Goal: Task Accomplishment & Management: Manage account settings

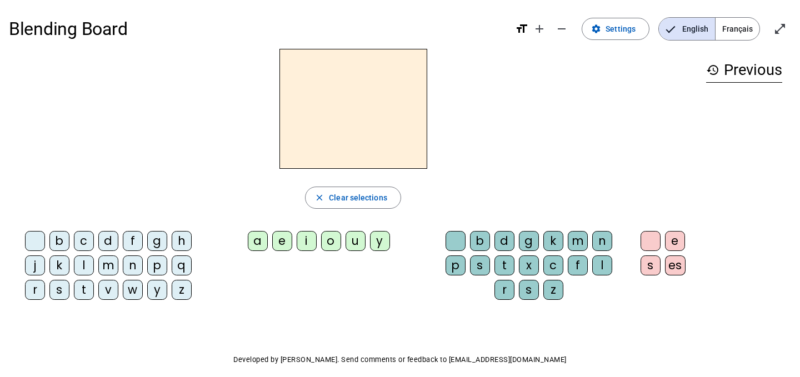
click at [730, 32] on span "Français" at bounding box center [738, 29] width 44 height 22
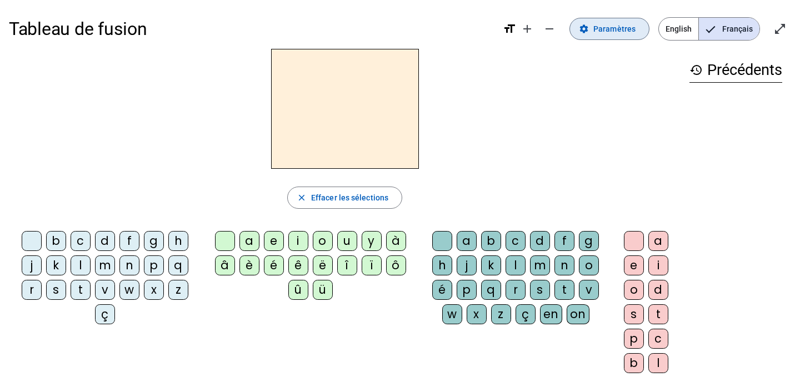
click at [604, 32] on span "Paramètres" at bounding box center [614, 28] width 42 height 13
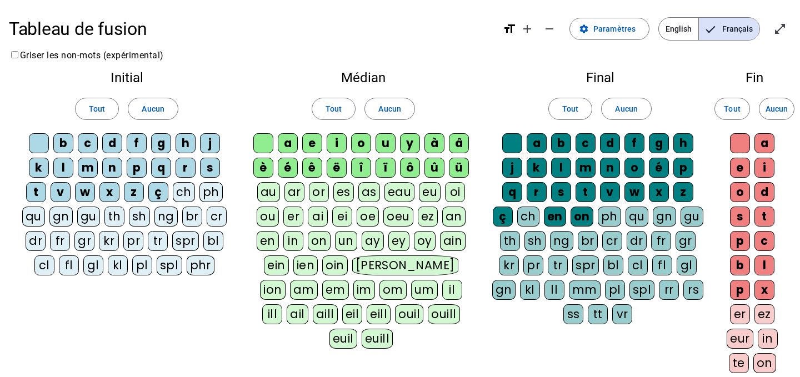
click at [84, 166] on div "m" at bounding box center [88, 168] width 20 height 20
click at [64, 167] on div "l" at bounding box center [63, 168] width 20 height 20
click at [109, 140] on div "d" at bounding box center [112, 143] width 20 height 20
click at [36, 193] on div "t" at bounding box center [36, 192] width 20 height 20
click at [536, 144] on div "a" at bounding box center [537, 143] width 20 height 20
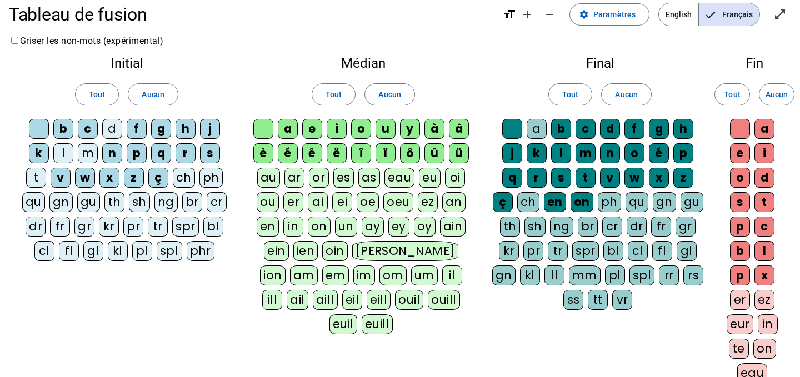
scroll to position [18, 0]
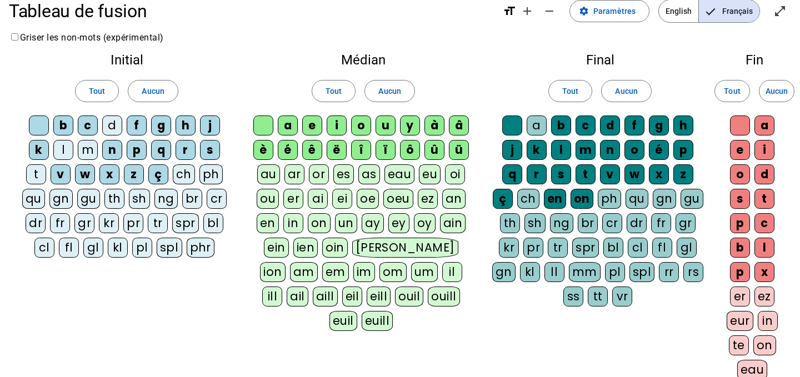
click at [535, 126] on div "a" at bounding box center [537, 126] width 20 height 20
click at [310, 127] on div "e" at bounding box center [312, 126] width 20 height 20
click at [290, 125] on div "a" at bounding box center [288, 126] width 20 height 20
drag, startPoint x: 0, startPoint y: 0, endPoint x: 387, endPoint y: 124, distance: 406.6
click at [387, 124] on div "u" at bounding box center [386, 126] width 20 height 20
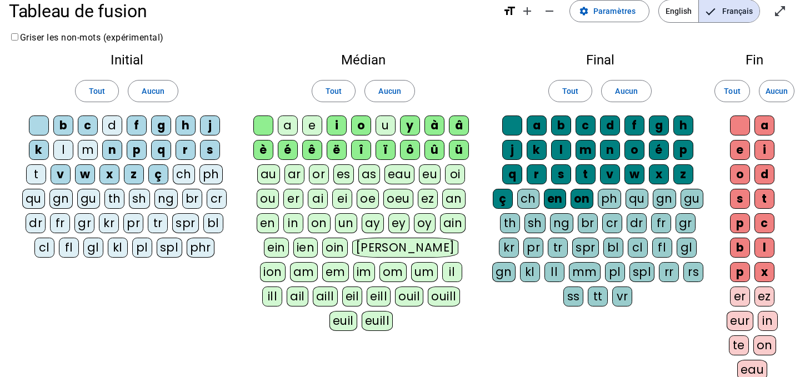
scroll to position [0, 0]
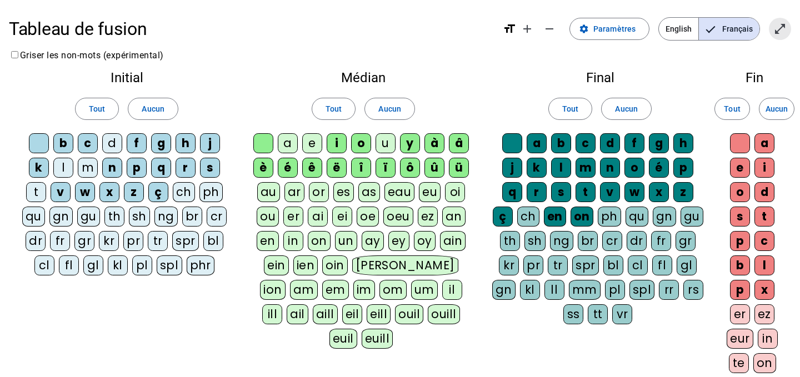
click at [780, 29] on mat-icon "open_in_full" at bounding box center [779, 28] width 13 height 13
click at [625, 33] on span "Paramètres" at bounding box center [614, 28] width 42 height 13
click at [606, 29] on span "Paramètres" at bounding box center [614, 28] width 42 height 13
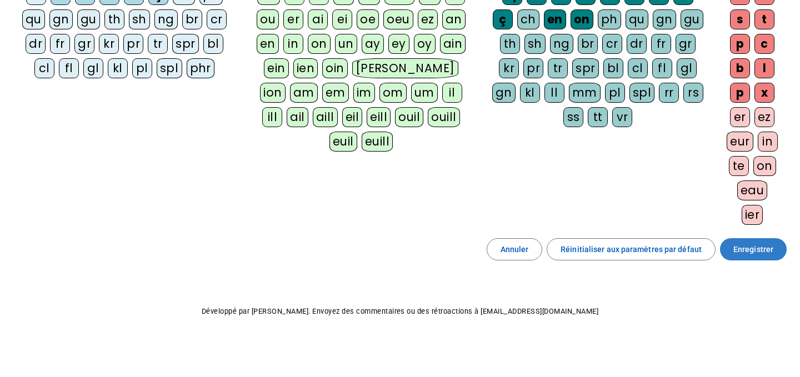
click at [732, 254] on span at bounding box center [753, 249] width 67 height 27
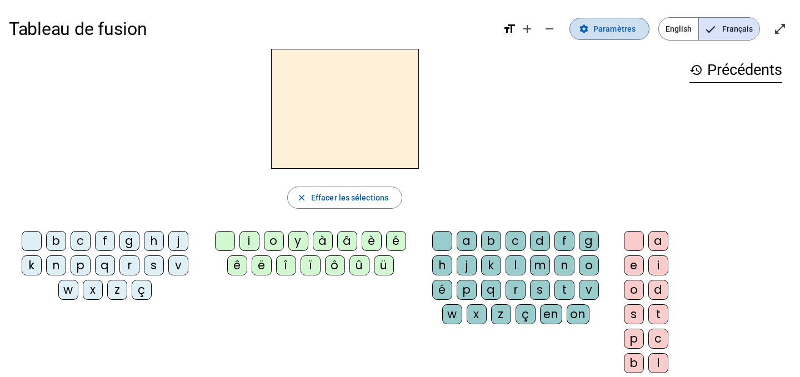
click at [602, 29] on span "Paramètres" at bounding box center [614, 28] width 42 height 13
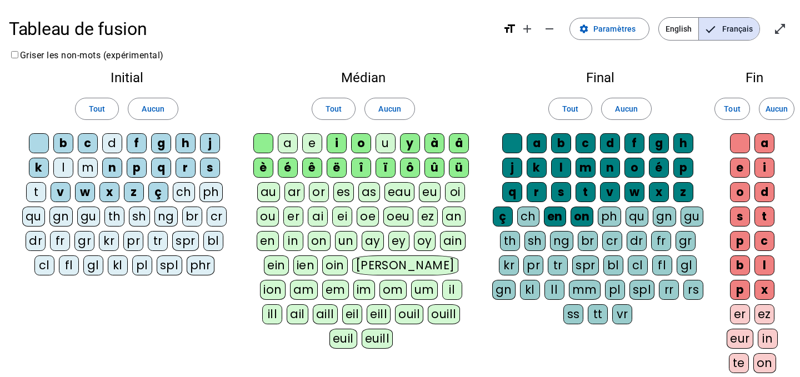
click at [89, 167] on div "m" at bounding box center [88, 168] width 20 height 20
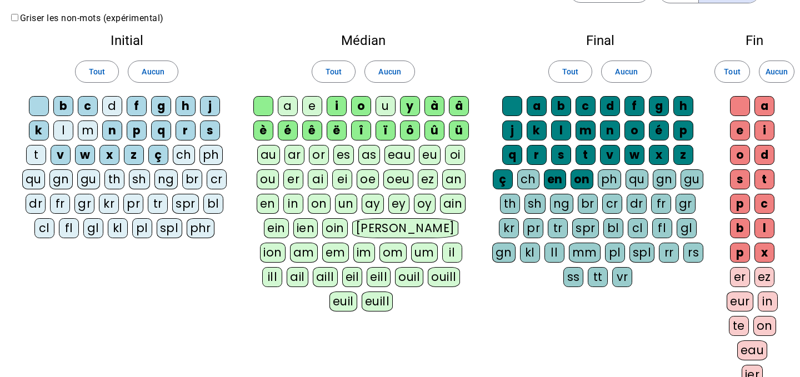
scroll to position [23, 0]
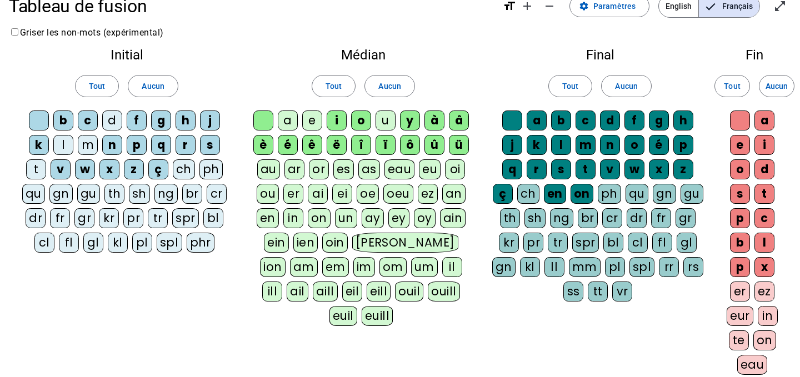
click at [85, 146] on div "m" at bounding box center [88, 145] width 20 height 20
click at [63, 143] on div "l" at bounding box center [63, 145] width 20 height 20
click at [42, 162] on div "t" at bounding box center [36, 169] width 20 height 20
click at [119, 116] on div "d" at bounding box center [112, 121] width 20 height 20
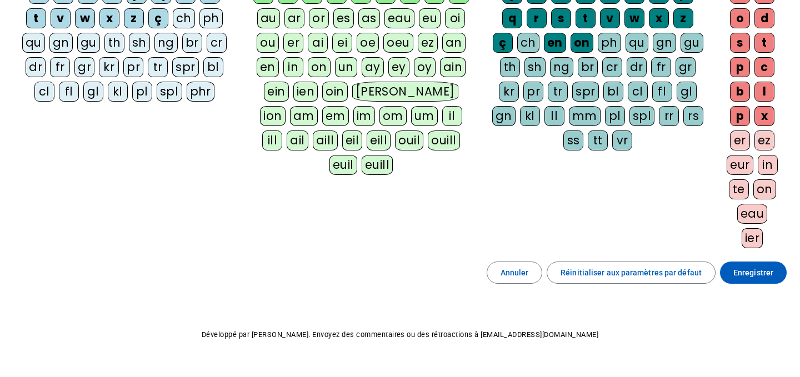
scroll to position [196, 0]
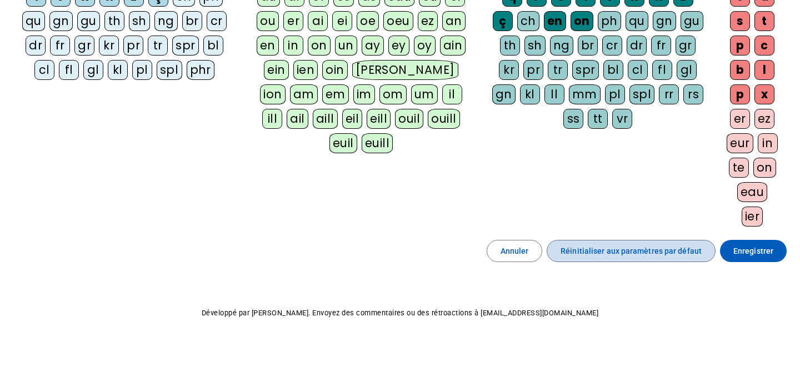
click at [673, 254] on span "Réinitialiser aux paramètres par défaut" at bounding box center [631, 250] width 141 height 13
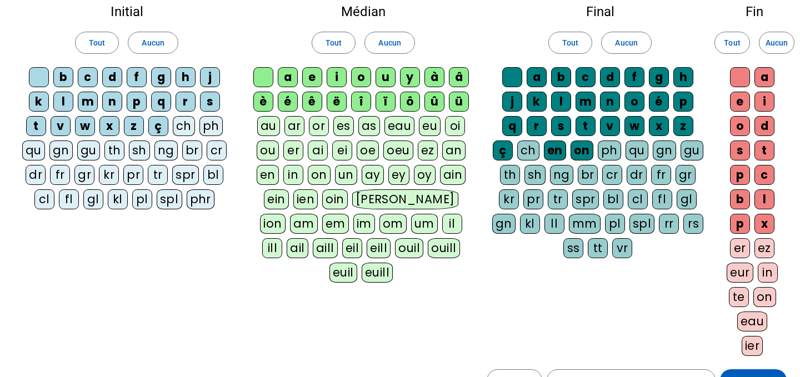
scroll to position [106, 0]
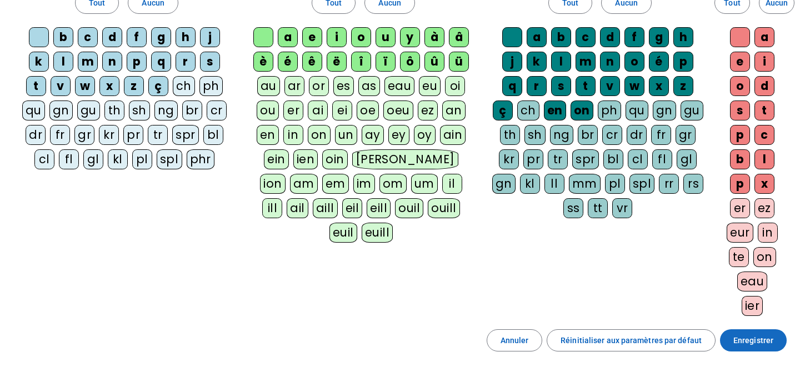
click at [766, 349] on span at bounding box center [753, 340] width 67 height 27
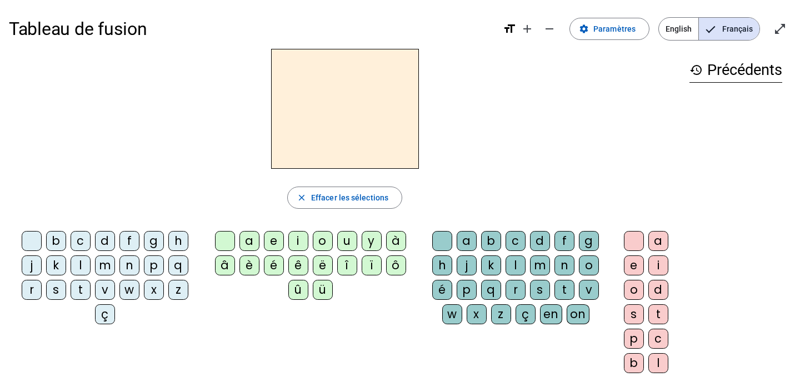
click at [108, 263] on div "m" at bounding box center [105, 266] width 20 height 20
click at [249, 242] on div "a" at bounding box center [249, 241] width 20 height 20
click at [78, 264] on div "l" at bounding box center [81, 266] width 20 height 20
click at [271, 243] on div "e" at bounding box center [274, 241] width 20 height 20
click at [104, 239] on div "d" at bounding box center [105, 241] width 20 height 20
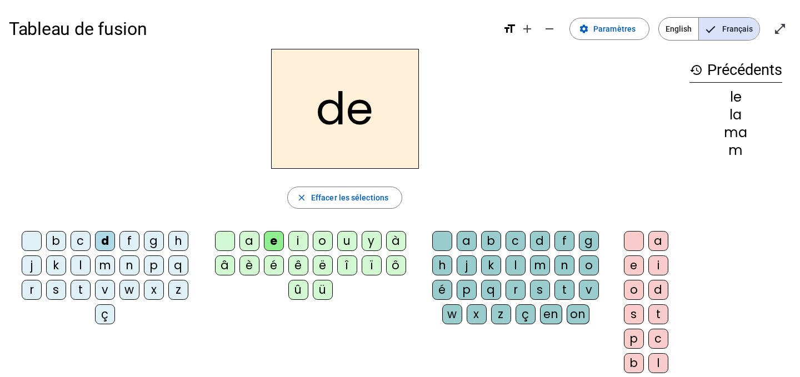
click at [345, 241] on div "u" at bounding box center [347, 241] width 20 height 20
click at [82, 289] on div "t" at bounding box center [81, 290] width 20 height 20
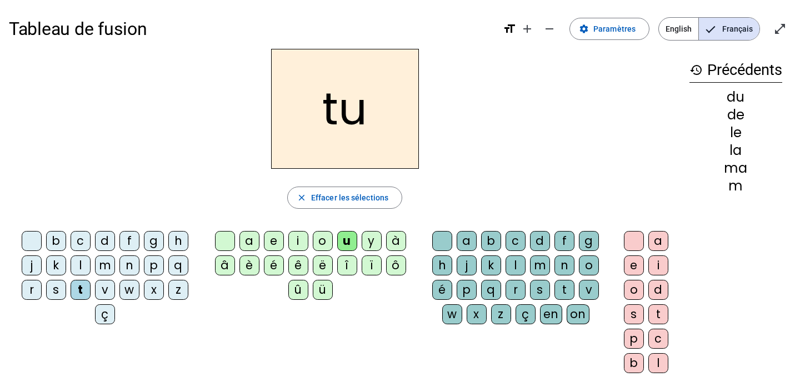
click at [247, 239] on div "a" at bounding box center [249, 241] width 20 height 20
click at [272, 240] on div "e" at bounding box center [274, 241] width 20 height 20
click at [106, 266] on div "m" at bounding box center [105, 266] width 20 height 20
